Goal: Information Seeking & Learning: Stay updated

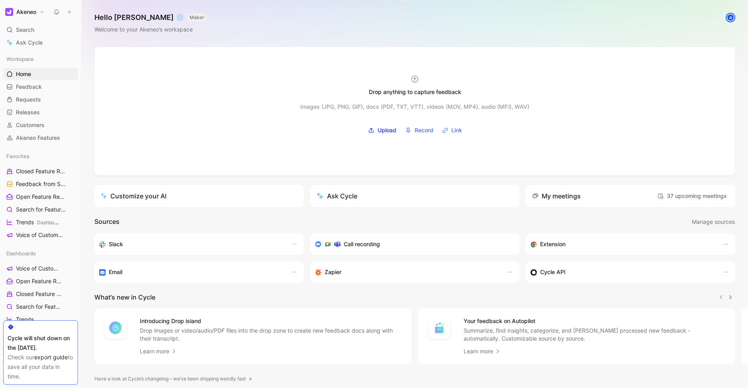
scroll to position [27, 0]
click at [26, 114] on span "Releases" at bounding box center [28, 112] width 24 height 8
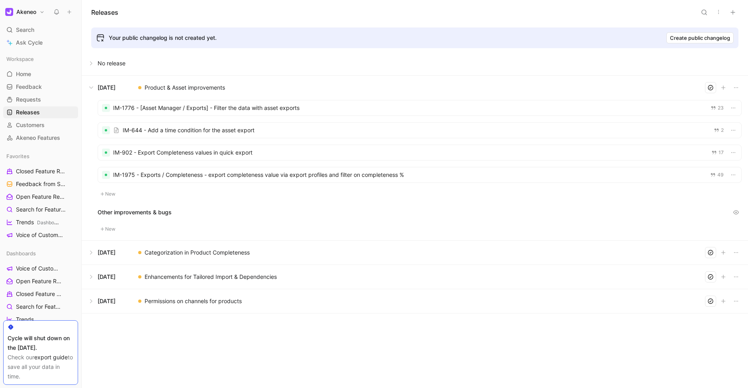
click at [93, 253] on button at bounding box center [415, 253] width 666 height 24
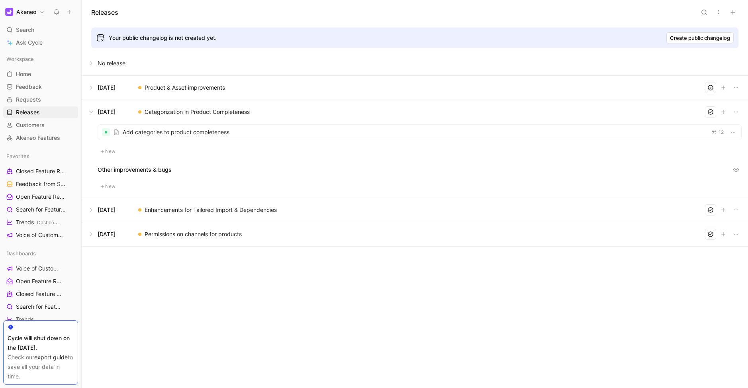
click at [185, 135] on div at bounding box center [420, 132] width 644 height 15
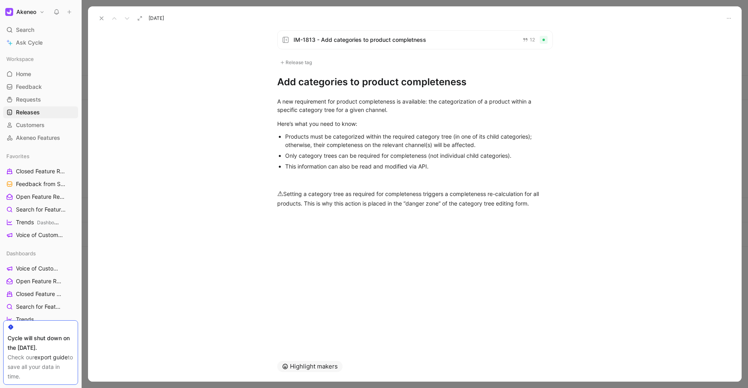
click at [299, 367] on button "Highlight makers" at bounding box center [309, 366] width 65 height 11
click at [103, 17] on use at bounding box center [101, 18] width 3 height 3
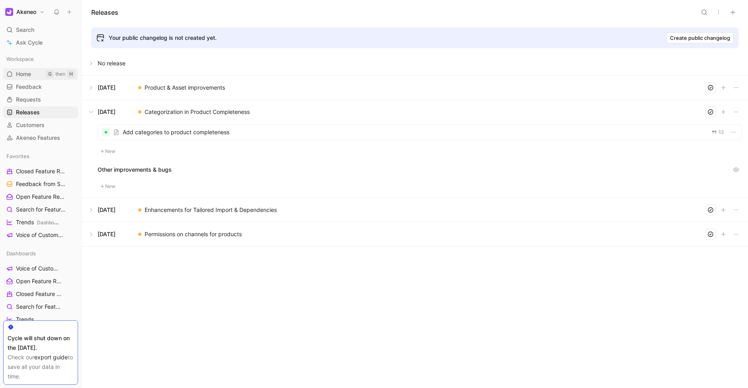
click at [28, 77] on span "Home" at bounding box center [23, 74] width 15 height 8
